Goal: Transaction & Acquisition: Purchase product/service

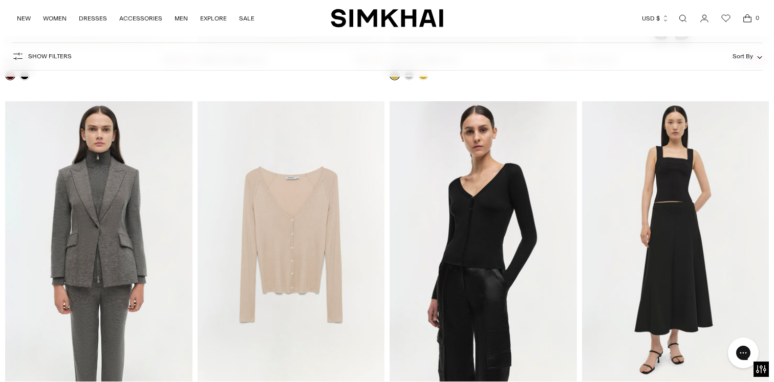
scroll to position [31733, 0]
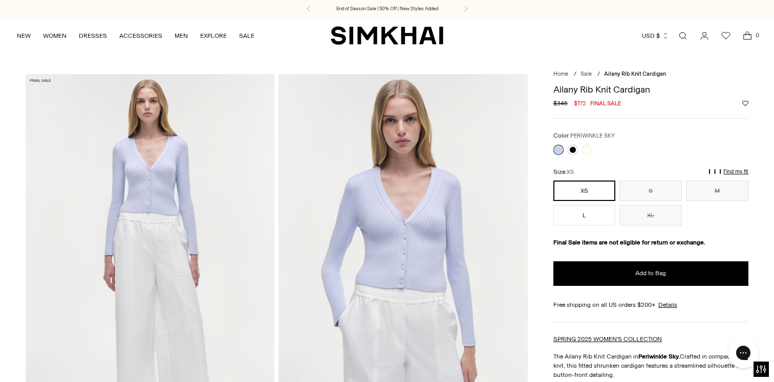
scroll to position [44, 0]
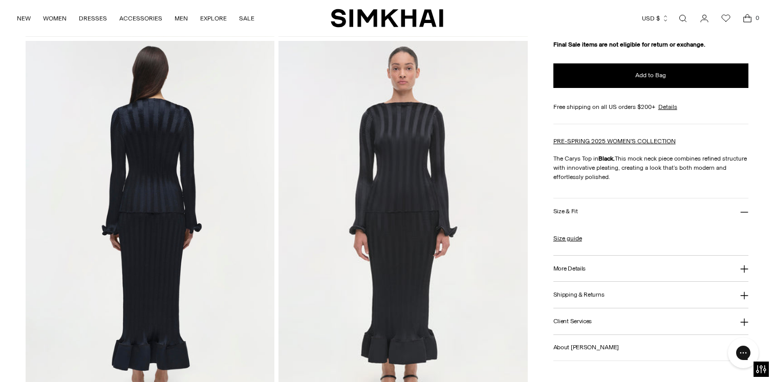
scroll to position [868, 0]
